Goal: Navigation & Orientation: Find specific page/section

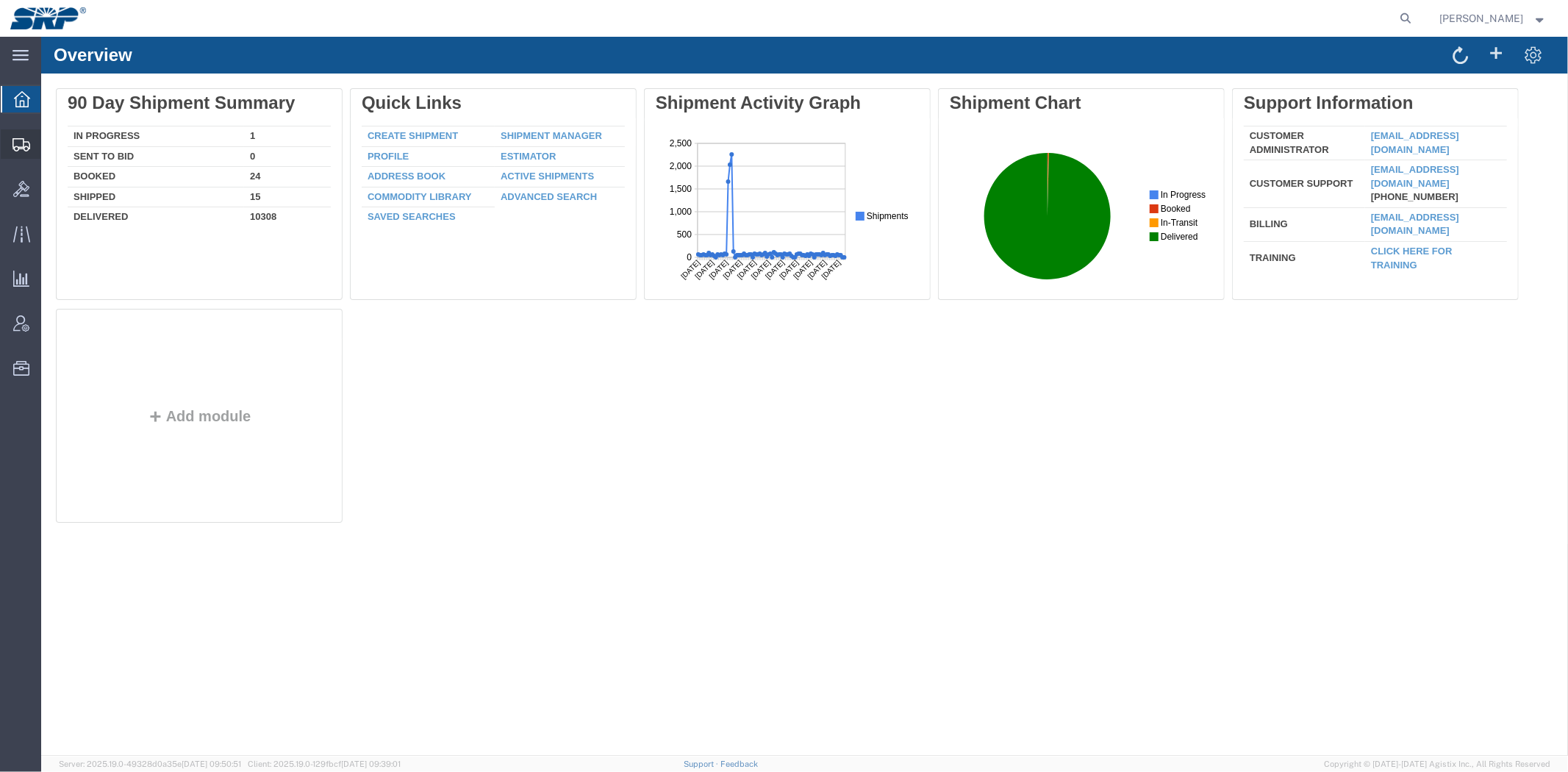
click at [0, 0] on span "Shipment Manager" at bounding box center [0, 0] width 0 height 0
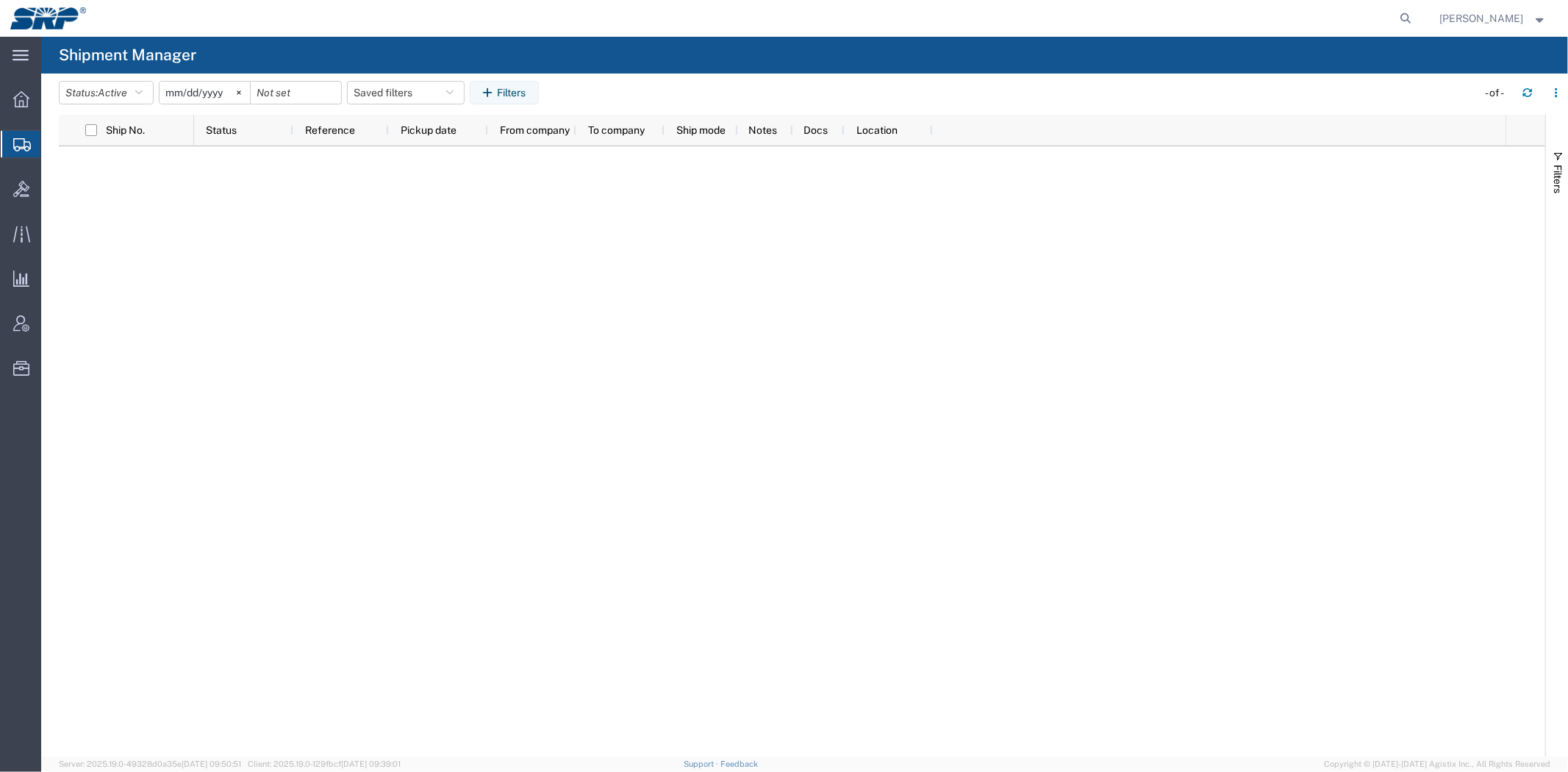
click at [0, 0] on span "Shipment Manager" at bounding box center [0, 0] width 0 height 0
click at [1105, 449] on div at bounding box center [849, 451] width 1311 height 610
click at [25, 176] on div at bounding box center [21, 188] width 41 height 29
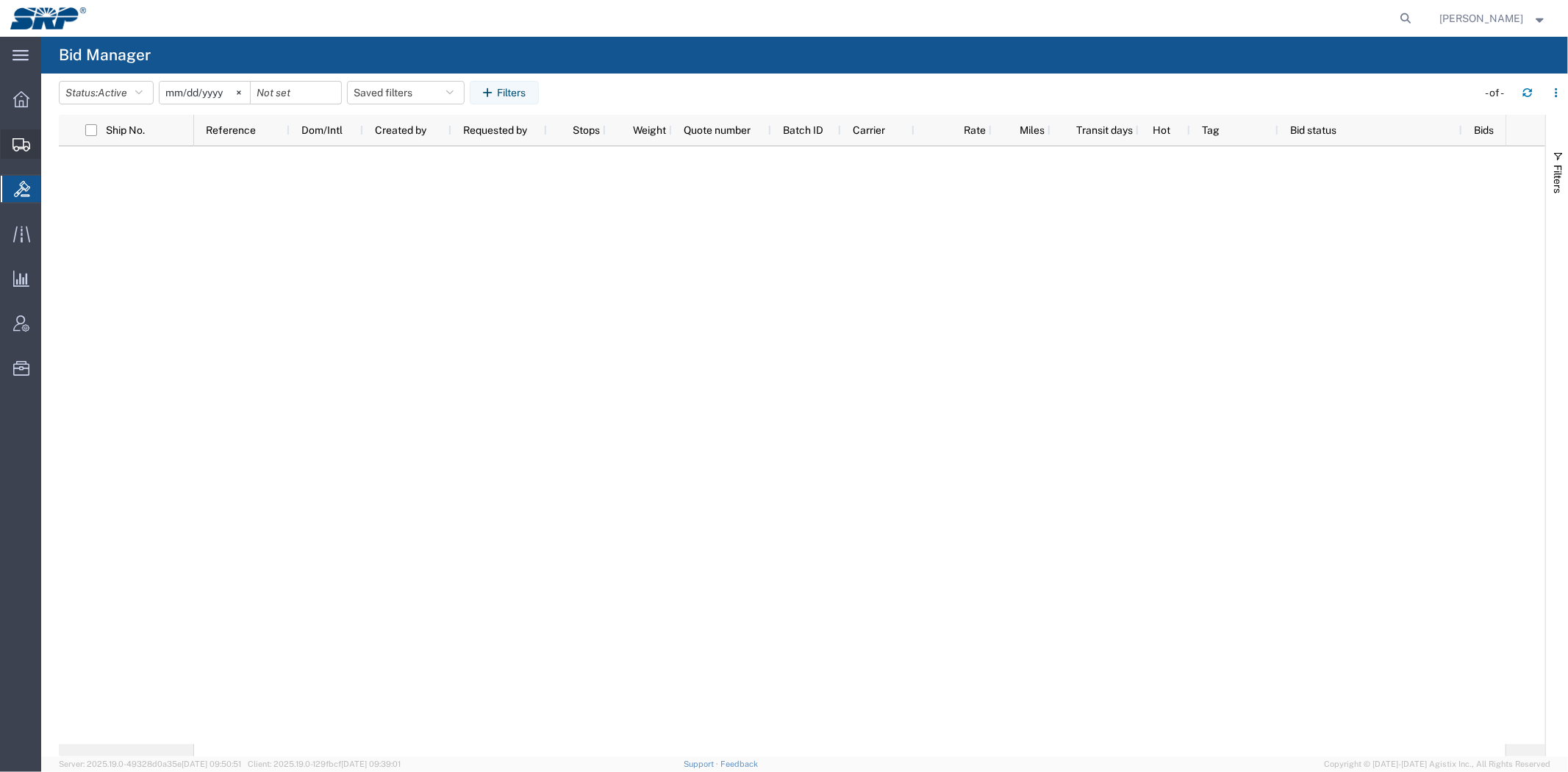
click at [0, 0] on span "Shipment Manager" at bounding box center [0, 0] width 0 height 0
